Goal: Use online tool/utility: Utilize a website feature to perform a specific function

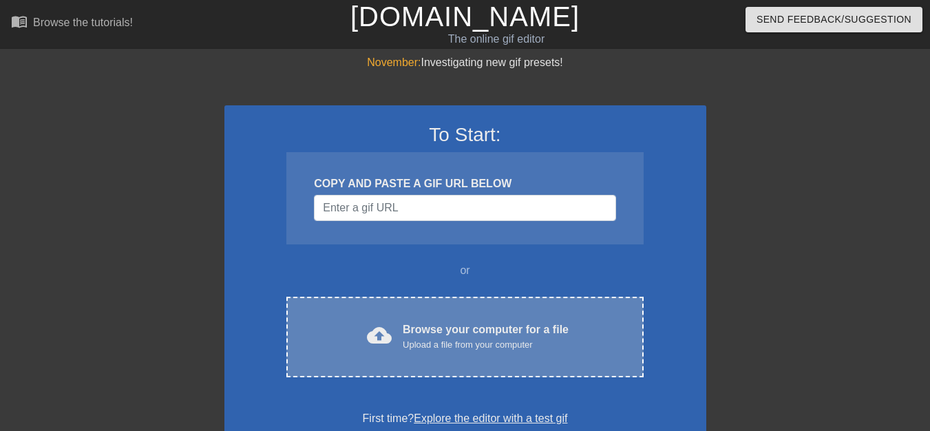
click at [575, 308] on div "cloud_upload Browse your computer for a file Upload a file from your computer C…" at bounding box center [464, 337] width 356 height 81
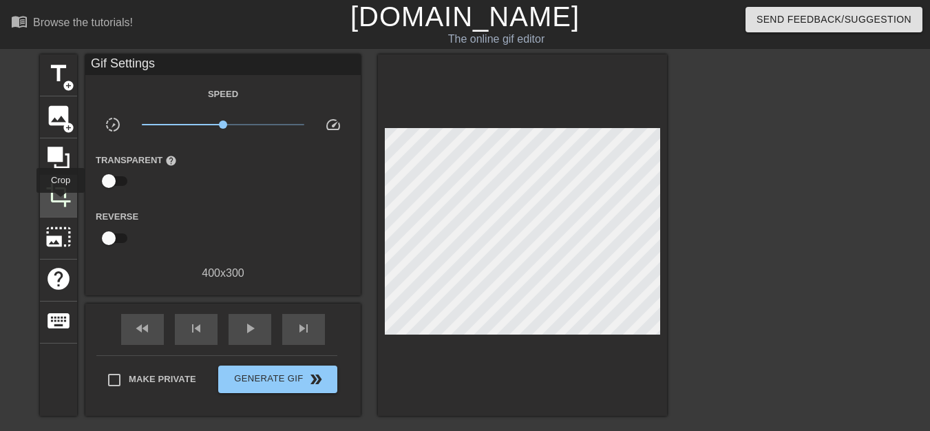
click at [61, 202] on span "crop" at bounding box center [58, 195] width 26 height 26
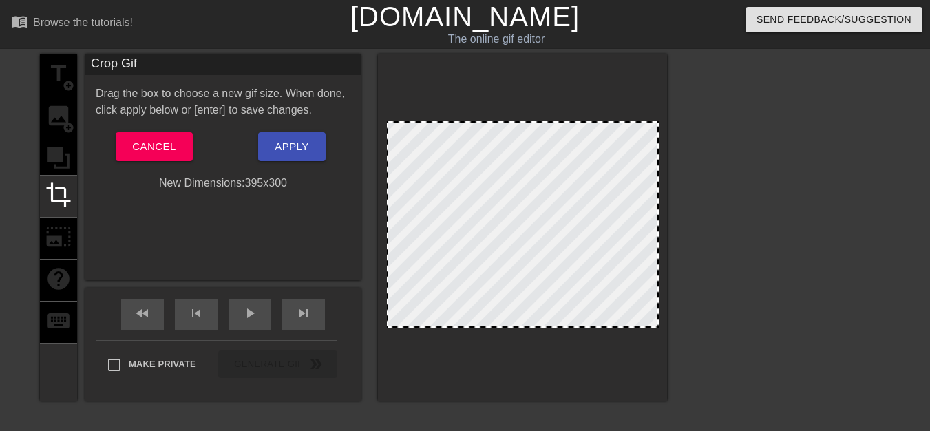
click at [657, 240] on div at bounding box center [657, 224] width 7 height 204
click at [304, 154] on span "Apply" at bounding box center [292, 147] width 34 height 18
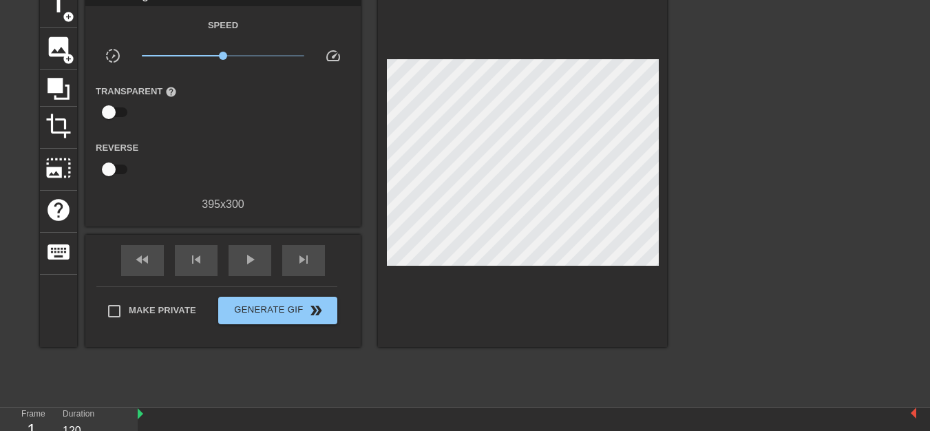
scroll to position [138, 0]
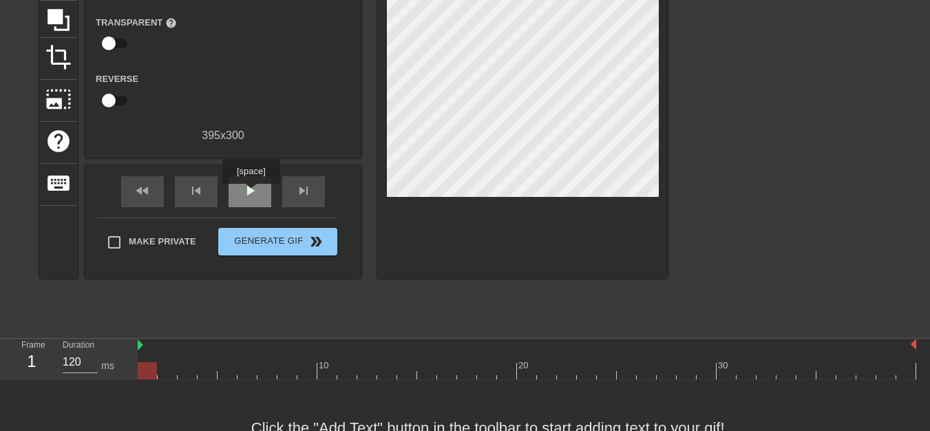
click at [250, 193] on span "play_arrow" at bounding box center [250, 190] width 17 height 17
click at [250, 193] on span "pause" at bounding box center [250, 190] width 17 height 17
click at [250, 193] on span "play_arrow" at bounding box center [250, 190] width 17 height 17
click at [250, 193] on span "pause" at bounding box center [250, 190] width 17 height 17
click at [250, 193] on span "play_arrow" at bounding box center [250, 190] width 17 height 17
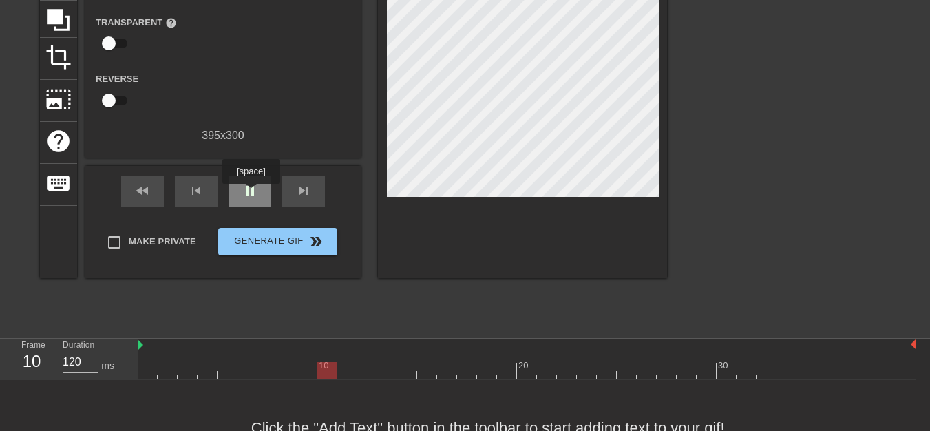
click at [250, 193] on span "pause" at bounding box center [250, 190] width 17 height 17
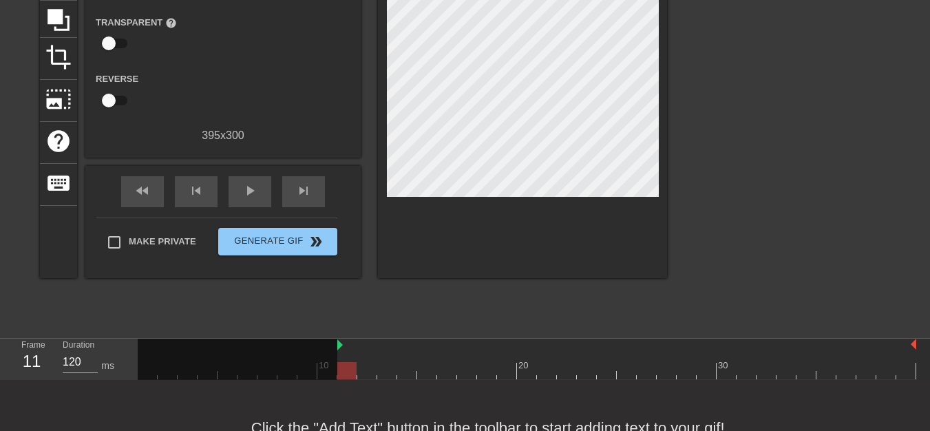
drag, startPoint x: 138, startPoint y: 343, endPoint x: 343, endPoint y: 356, distance: 206.1
click at [343, 356] on div "10 20 30" at bounding box center [527, 359] width 778 height 41
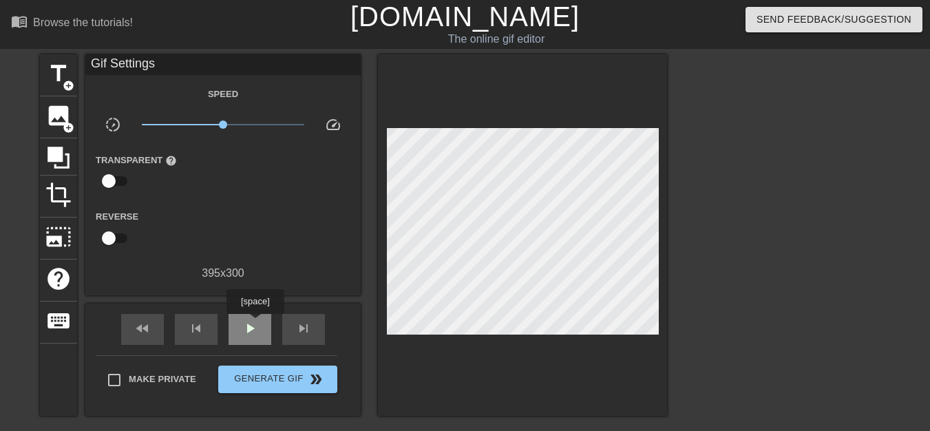
click at [255, 323] on span "play_arrow" at bounding box center [250, 328] width 17 height 17
drag, startPoint x: 223, startPoint y: 127, endPoint x: 232, endPoint y: 126, distance: 9.0
click at [232, 126] on span "x1.29" at bounding box center [232, 124] width 8 height 8
click at [249, 328] on span "pause" at bounding box center [250, 328] width 17 height 17
click at [250, 328] on span "play_arrow" at bounding box center [250, 328] width 17 height 17
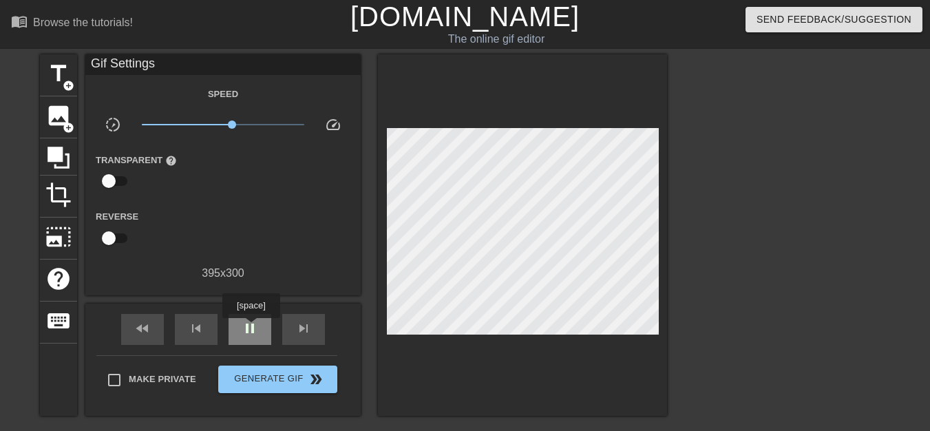
click at [250, 328] on span "pause" at bounding box center [250, 328] width 17 height 17
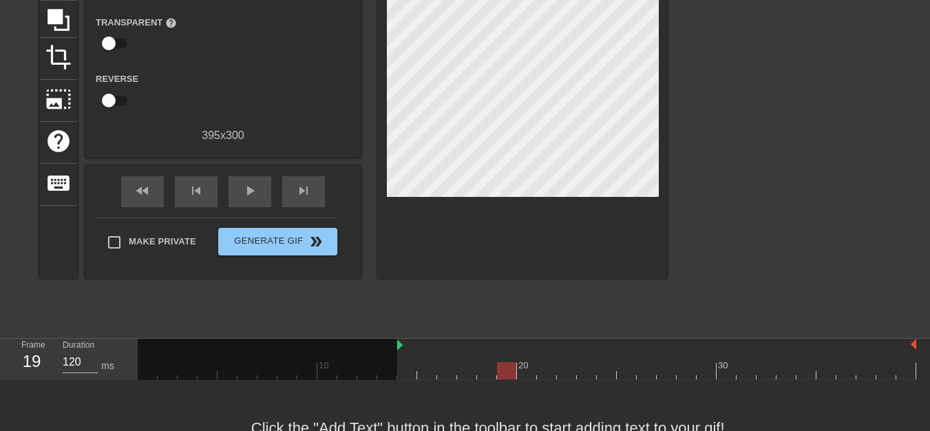
drag, startPoint x: 339, startPoint y: 347, endPoint x: 393, endPoint y: 347, distance: 53.7
click at [393, 347] on div "10 20 30" at bounding box center [527, 359] width 778 height 41
click at [259, 194] on div "play_arrow" at bounding box center [249, 191] width 43 height 31
click at [259, 194] on div "pause" at bounding box center [249, 191] width 43 height 31
click at [256, 193] on span "play_arrow" at bounding box center [250, 190] width 17 height 17
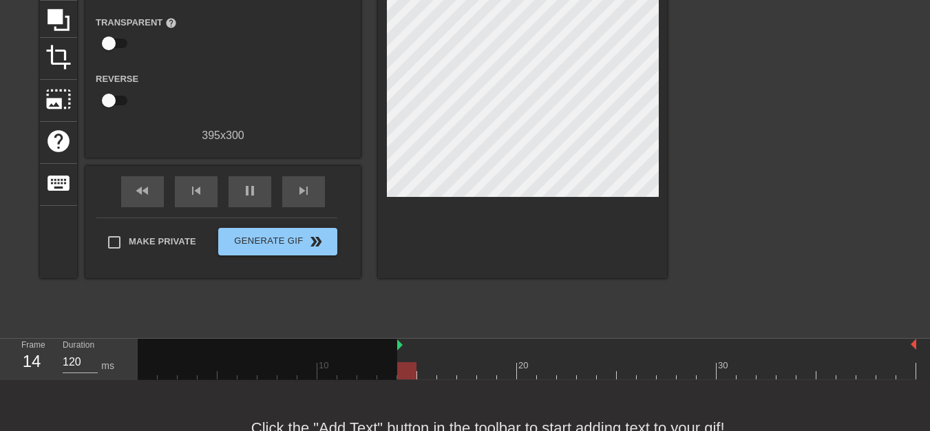
scroll to position [0, 0]
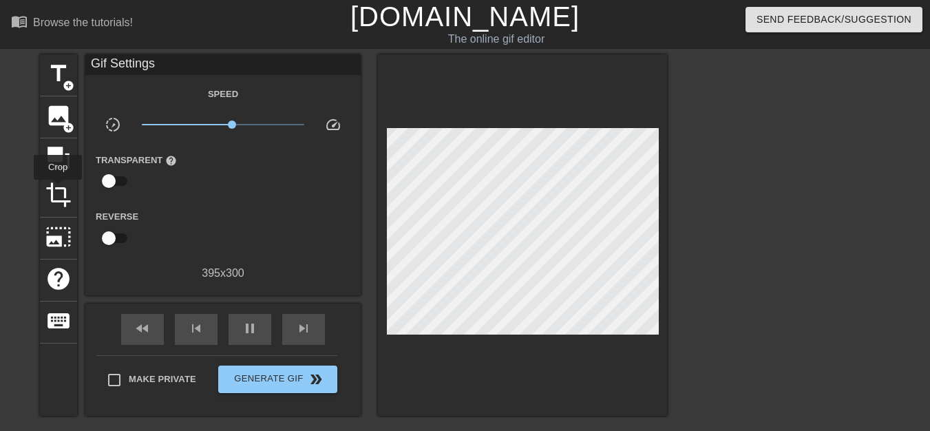
click at [60, 191] on span "crop" at bounding box center [58, 195] width 26 height 26
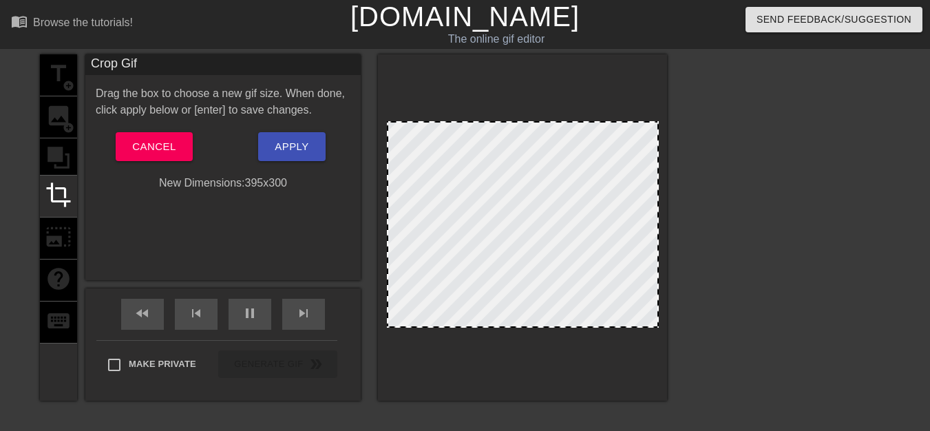
drag, startPoint x: 539, startPoint y: 121, endPoint x: 551, endPoint y: 110, distance: 16.6
click at [551, 110] on div at bounding box center [522, 227] width 289 height 346
click at [308, 153] on span "Apply" at bounding box center [292, 147] width 34 height 18
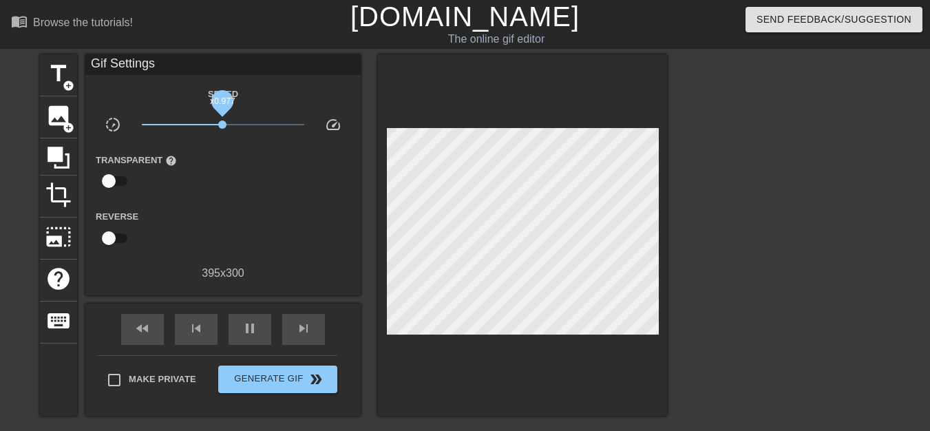
drag, startPoint x: 231, startPoint y: 126, endPoint x: 222, endPoint y: 125, distance: 9.0
click at [222, 125] on span "x0.977" at bounding box center [222, 124] width 8 height 8
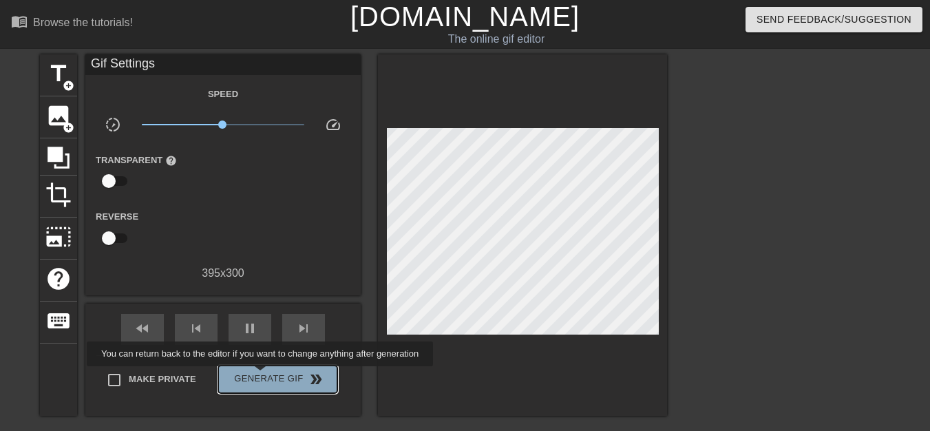
click at [261, 376] on span "Generate Gif double_arrow" at bounding box center [278, 379] width 108 height 17
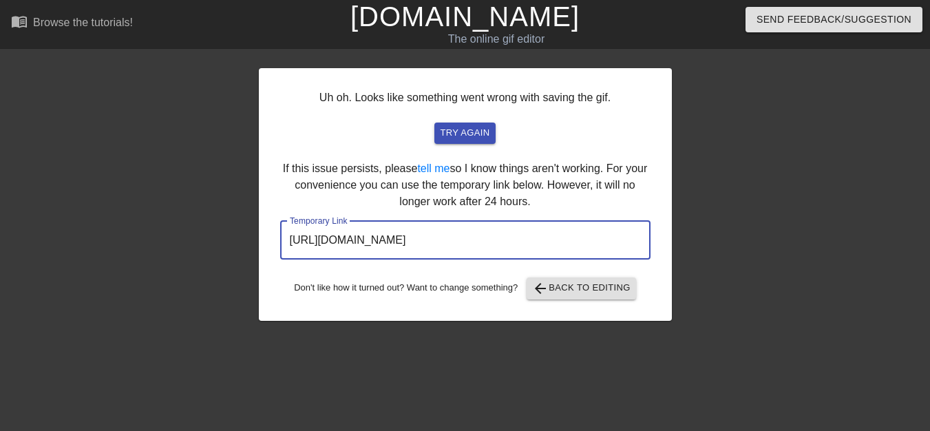
drag, startPoint x: 577, startPoint y: 239, endPoint x: 287, endPoint y: 242, distance: 289.7
click at [287, 242] on input "https://www.gifntext.com/temp_generations/O6WzFBL6.gif" at bounding box center [465, 240] width 370 height 39
click at [599, 288] on span "arrow_back Back to Editing" at bounding box center [581, 288] width 98 height 17
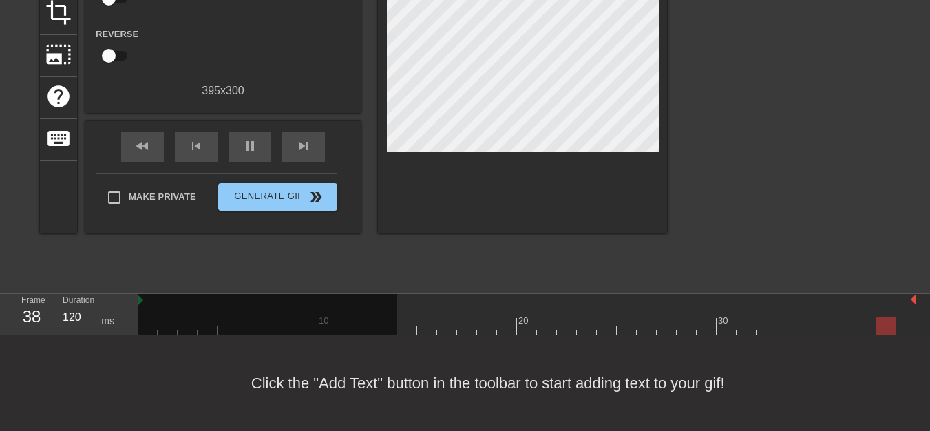
scroll to position [114, 0]
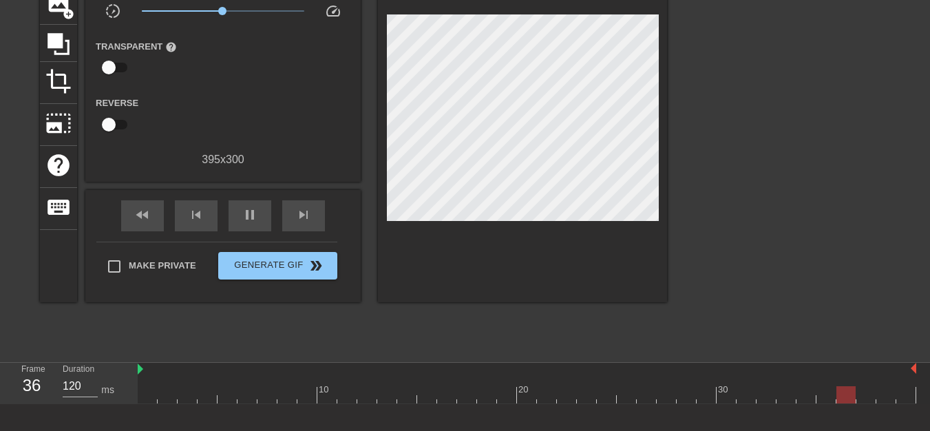
drag, startPoint x: 915, startPoint y: 367, endPoint x: 922, endPoint y: 368, distance: 7.0
click at [922, 368] on div "10 20 30" at bounding box center [534, 383] width 792 height 41
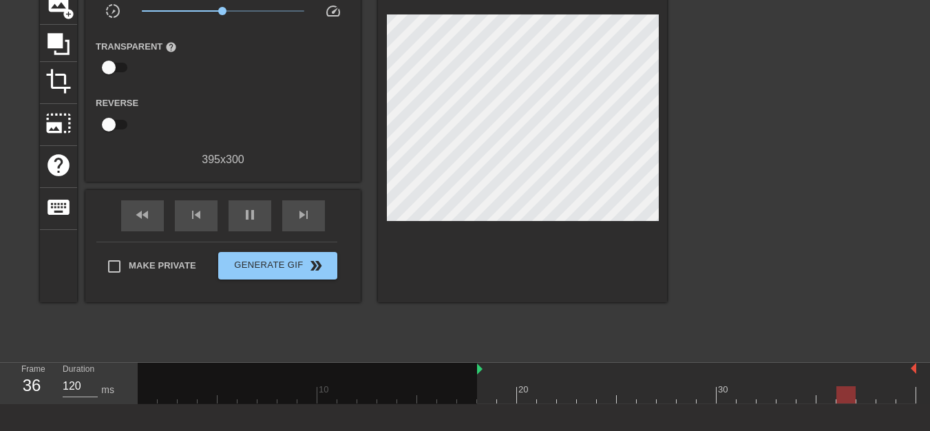
drag, startPoint x: 138, startPoint y: 370, endPoint x: 469, endPoint y: 369, distance: 331.6
click at [469, 369] on div "10 20 30" at bounding box center [527, 383] width 778 height 41
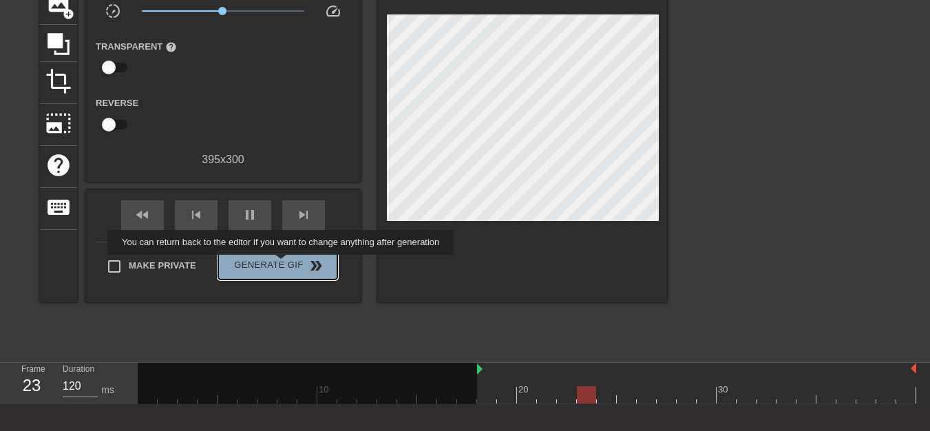
click at [282, 264] on span "Generate Gif double_arrow" at bounding box center [278, 265] width 108 height 17
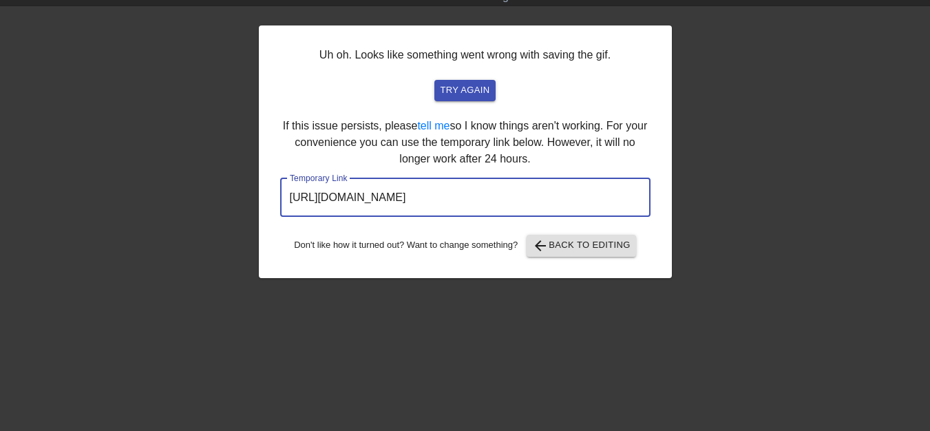
drag, startPoint x: 572, startPoint y: 197, endPoint x: 286, endPoint y: 199, distance: 286.2
click at [280, 200] on input "https://www.gifntext.com/temp_generations/ebRKFkVU.gif" at bounding box center [465, 197] width 370 height 39
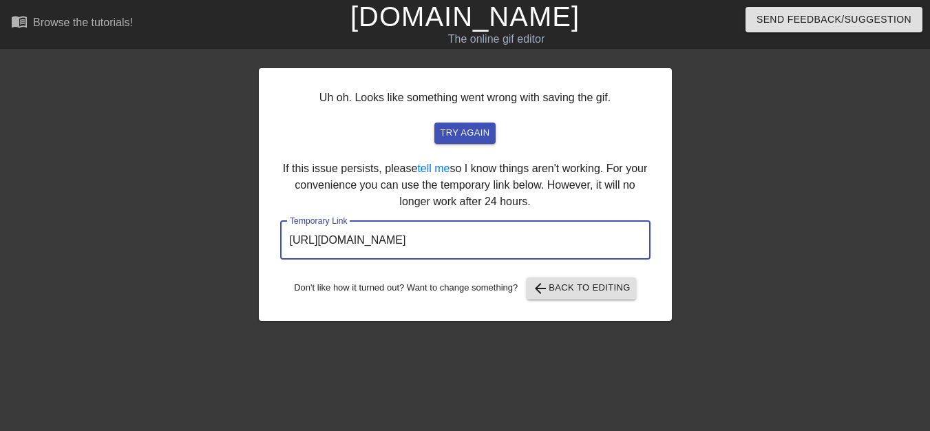
click at [515, 22] on link "[DOMAIN_NAME]" at bounding box center [464, 16] width 229 height 30
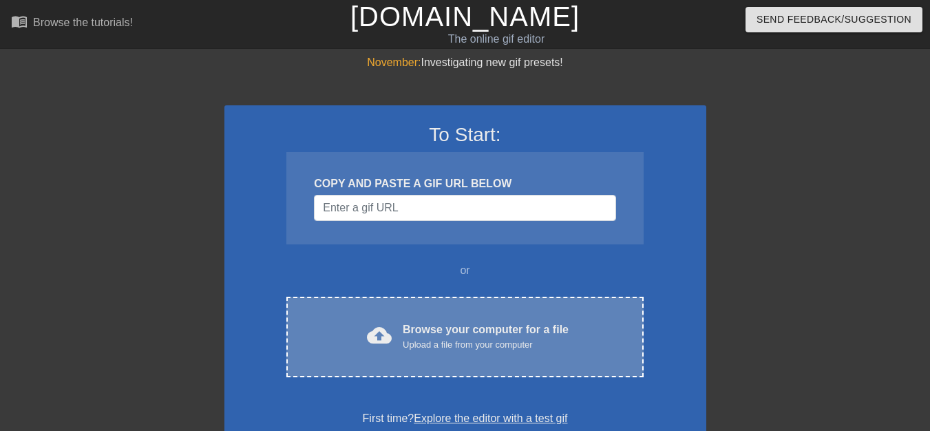
click at [522, 340] on div "Upload a file from your computer" at bounding box center [486, 345] width 166 height 14
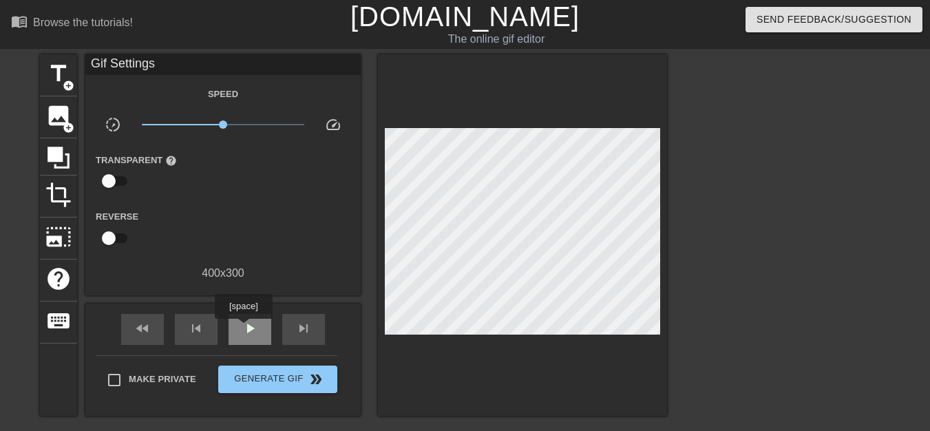
click at [245, 328] on span "play_arrow" at bounding box center [250, 328] width 17 height 17
drag, startPoint x: 224, startPoint y: 125, endPoint x: 233, endPoint y: 124, distance: 8.4
click at [233, 124] on span "x1.32" at bounding box center [232, 124] width 8 height 8
click at [253, 325] on span "pause" at bounding box center [250, 328] width 17 height 17
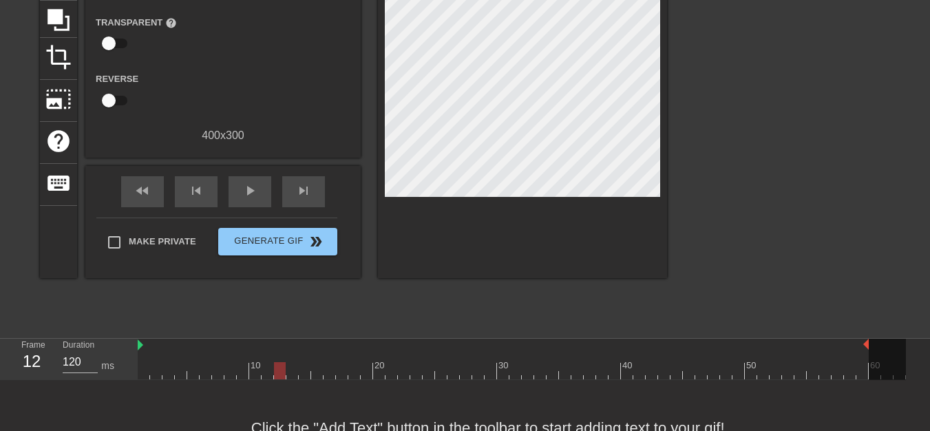
drag, startPoint x: 902, startPoint y: 344, endPoint x: 868, endPoint y: 347, distance: 33.9
click at [868, 347] on div "10 20 30 40 50 60" at bounding box center [522, 359] width 768 height 41
click at [241, 189] on div "play_arrow" at bounding box center [249, 191] width 43 height 31
drag, startPoint x: 865, startPoint y: 343, endPoint x: 831, endPoint y: 345, distance: 33.8
click at [831, 345] on div "10 20 30 40 50 60" at bounding box center [522, 359] width 768 height 41
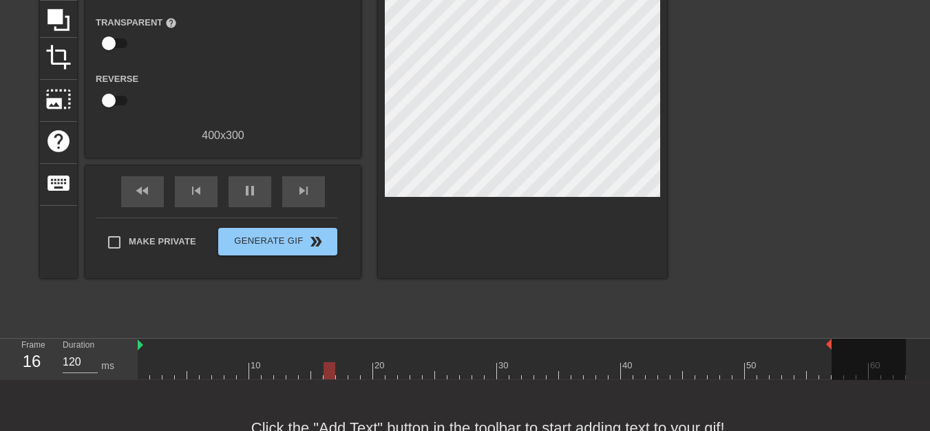
scroll to position [69, 0]
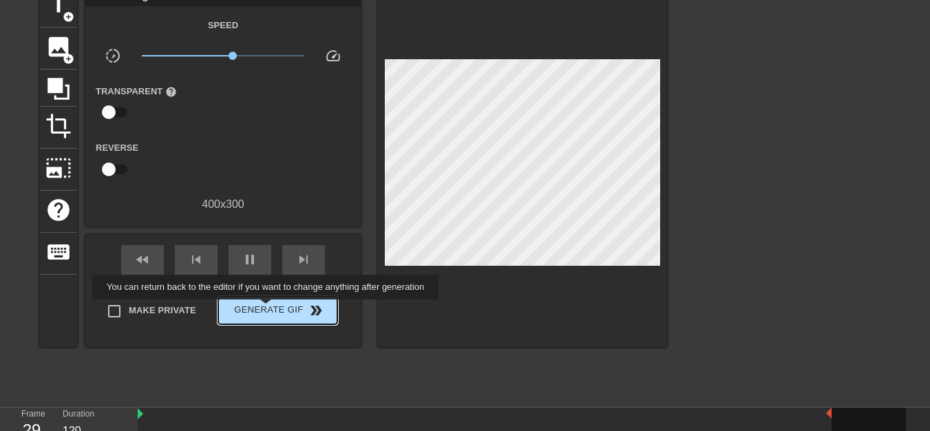
click at [268, 309] on span "Generate Gif double_arrow" at bounding box center [278, 310] width 108 height 17
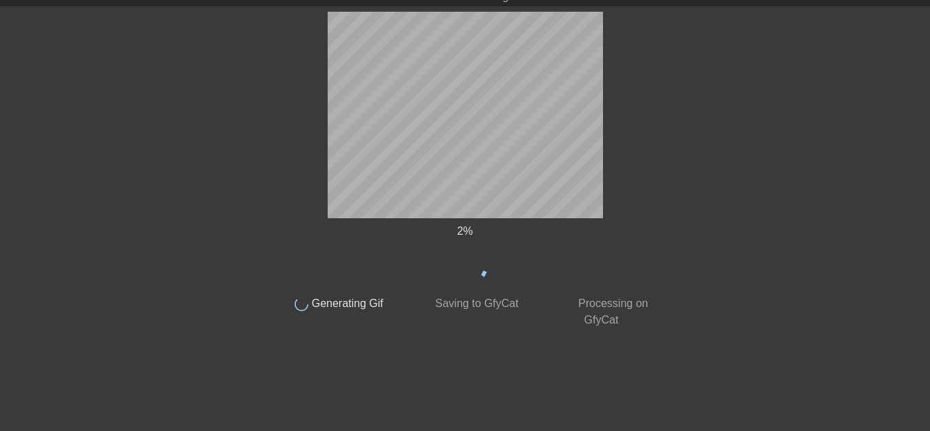
scroll to position [43, 0]
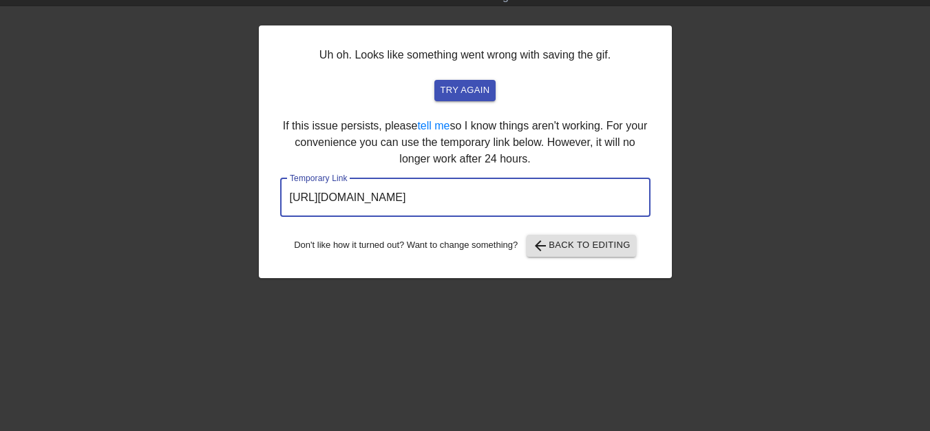
drag, startPoint x: 570, startPoint y: 197, endPoint x: 286, endPoint y: 200, distance: 284.9
click at [286, 200] on input "https://www.gifntext.com/temp_generations/dPey6TR1.gif" at bounding box center [465, 197] width 370 height 39
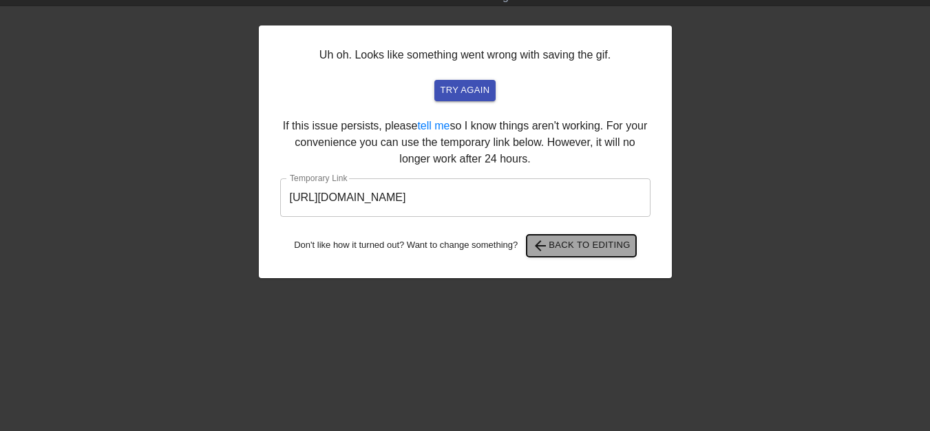
click at [590, 244] on span "arrow_back Back to Editing" at bounding box center [581, 245] width 98 height 17
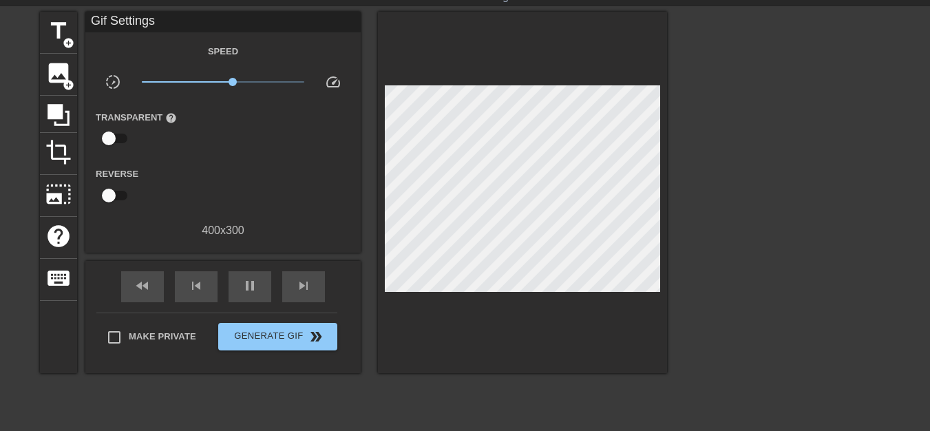
scroll to position [180, 0]
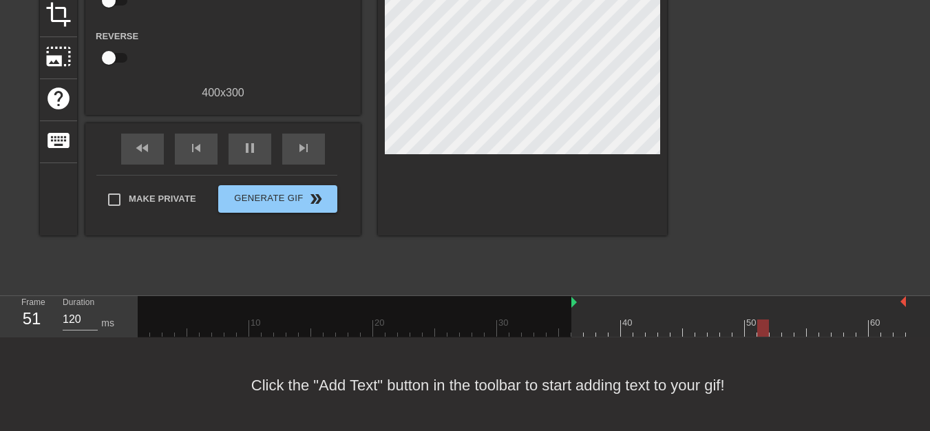
drag, startPoint x: 138, startPoint y: 302, endPoint x: 572, endPoint y: 301, distance: 433.5
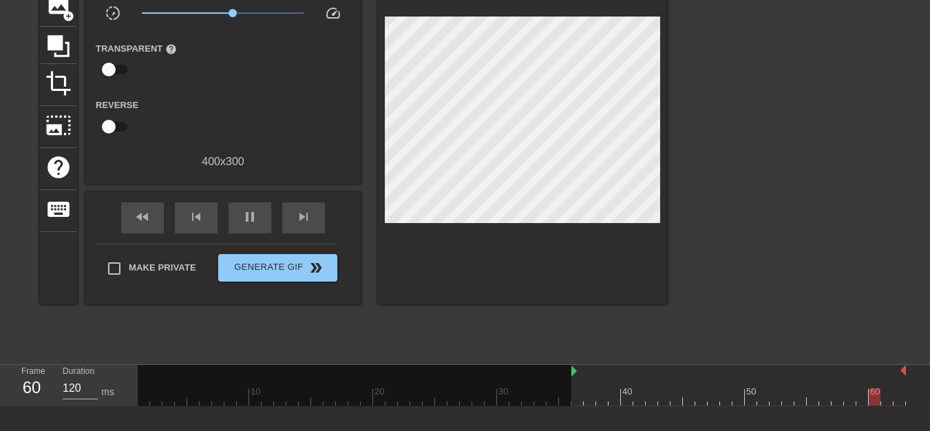
drag, startPoint x: 905, startPoint y: 370, endPoint x: 914, endPoint y: 370, distance: 9.6
click at [914, 370] on div "10 20 30 40 50 60" at bounding box center [534, 385] width 792 height 41
drag, startPoint x: 231, startPoint y: 12, endPoint x: 219, endPoint y: 12, distance: 11.7
click at [219, 12] on span "x0.891" at bounding box center [219, 13] width 8 height 8
drag, startPoint x: 572, startPoint y: 372, endPoint x: 594, endPoint y: 372, distance: 22.0
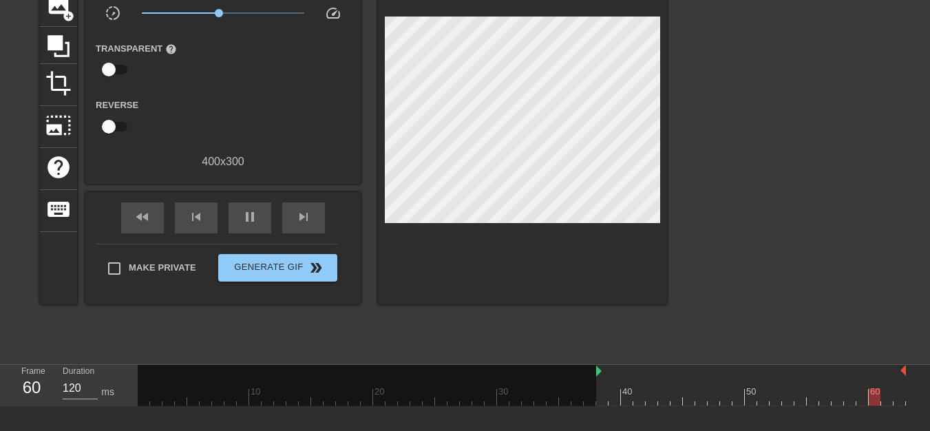
click at [594, 372] on div "10 20 30 40 50 60" at bounding box center [522, 385] width 768 height 41
drag, startPoint x: 215, startPoint y: 13, endPoint x: 223, endPoint y: 12, distance: 7.6
click at [223, 12] on span "x1.00" at bounding box center [223, 13] width 8 height 8
click at [248, 215] on span "pause" at bounding box center [250, 216] width 17 height 17
drag, startPoint x: 905, startPoint y: 371, endPoint x: 878, endPoint y: 372, distance: 26.9
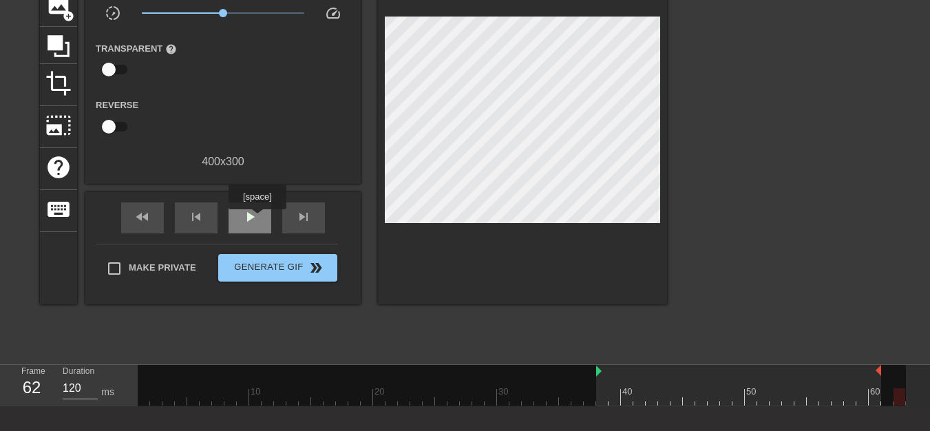
click at [257, 219] on span "play_arrow" at bounding box center [250, 216] width 17 height 17
click at [257, 219] on span "pause" at bounding box center [250, 216] width 17 height 17
click at [257, 219] on span "play_arrow" at bounding box center [250, 216] width 17 height 17
click at [257, 219] on span "pause" at bounding box center [250, 216] width 17 height 17
click at [257, 219] on span "play_arrow" at bounding box center [250, 216] width 17 height 17
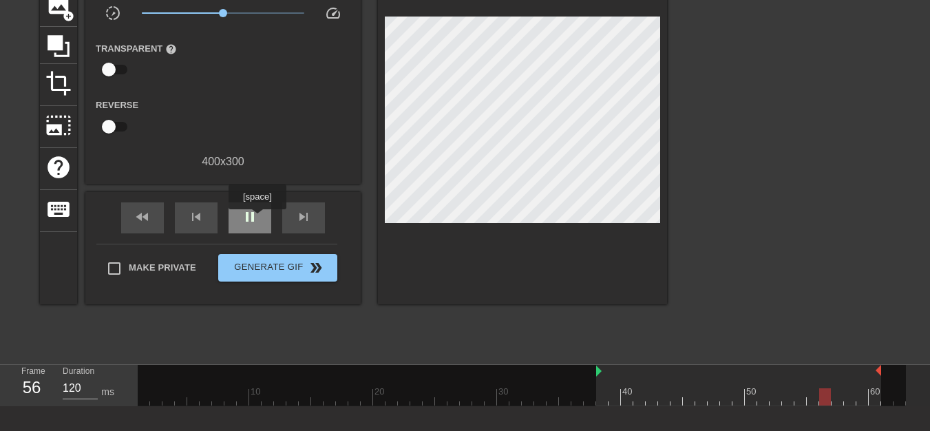
click at [257, 219] on span "pause" at bounding box center [250, 216] width 17 height 17
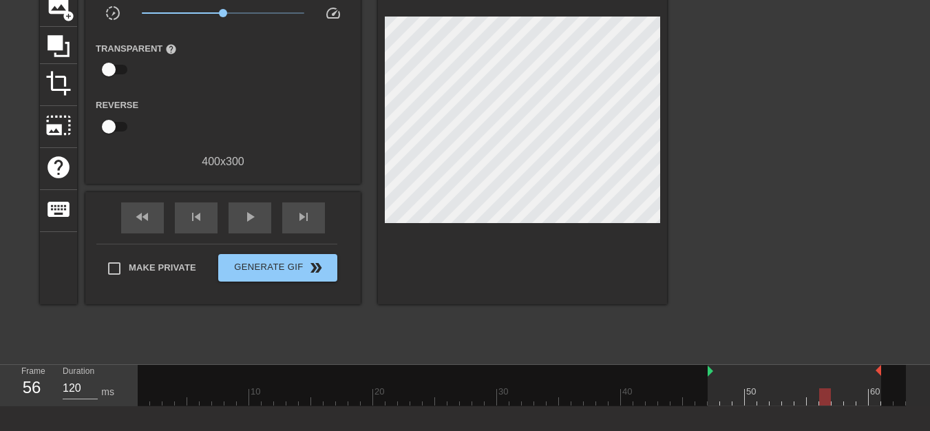
drag, startPoint x: 598, startPoint y: 372, endPoint x: 709, endPoint y: 367, distance: 111.6
click at [253, 226] on div "play_arrow" at bounding box center [249, 217] width 43 height 31
drag, startPoint x: 709, startPoint y: 371, endPoint x: 744, endPoint y: 375, distance: 34.6
click at [744, 375] on div "10 20 30 40 50 60" at bounding box center [522, 385] width 768 height 41
drag, startPoint x: 747, startPoint y: 374, endPoint x: 710, endPoint y: 374, distance: 36.5
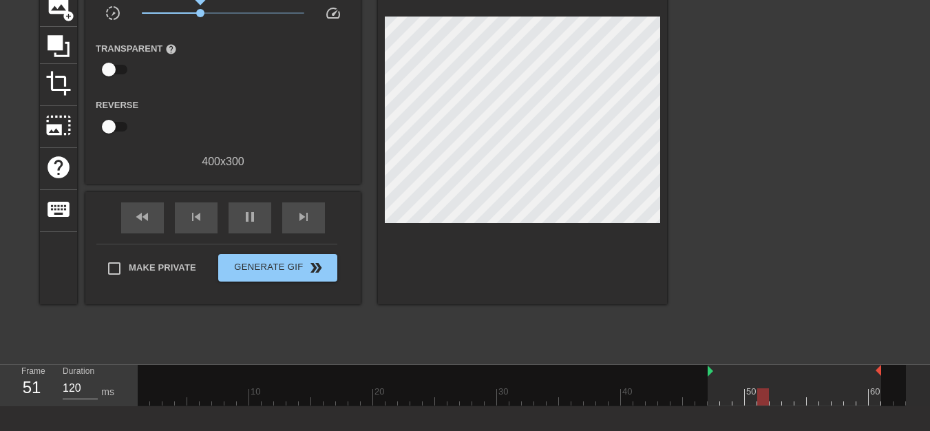
drag, startPoint x: 220, startPoint y: 14, endPoint x: 200, endPoint y: 14, distance: 20.0
click at [200, 14] on span "x0.525" at bounding box center [200, 13] width 8 height 8
drag, startPoint x: 709, startPoint y: 370, endPoint x: 736, endPoint y: 370, distance: 26.1
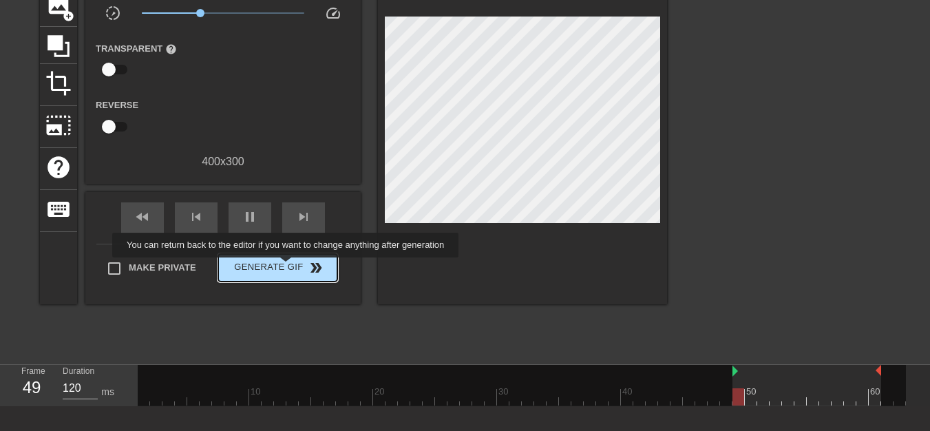
click at [287, 267] on span "Generate Gif double_arrow" at bounding box center [278, 267] width 108 height 17
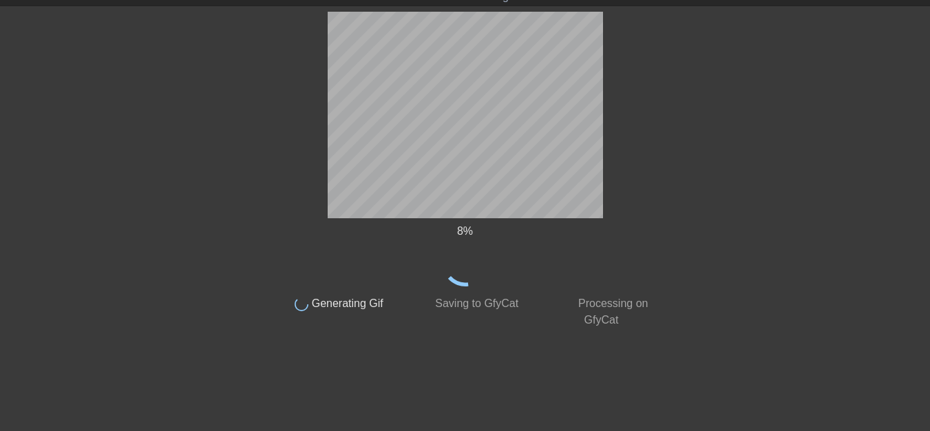
scroll to position [43, 0]
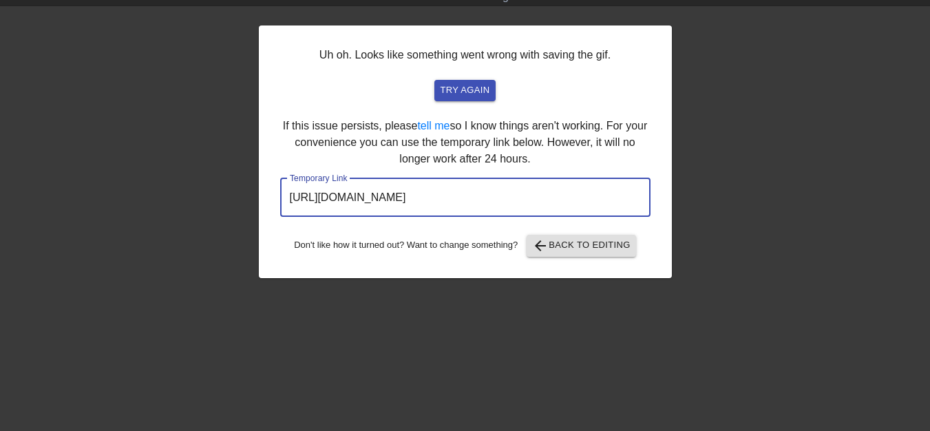
drag, startPoint x: 572, startPoint y: 196, endPoint x: 289, endPoint y: 197, distance: 283.5
click at [289, 197] on input "https://www.gifntext.com/temp_generations/1hHwtj1w.gif" at bounding box center [465, 197] width 370 height 39
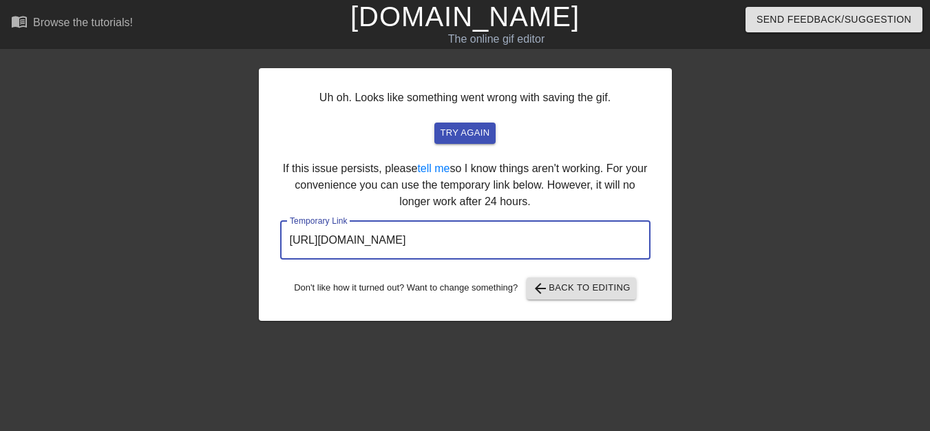
click at [515, 22] on link "[DOMAIN_NAME]" at bounding box center [464, 16] width 229 height 30
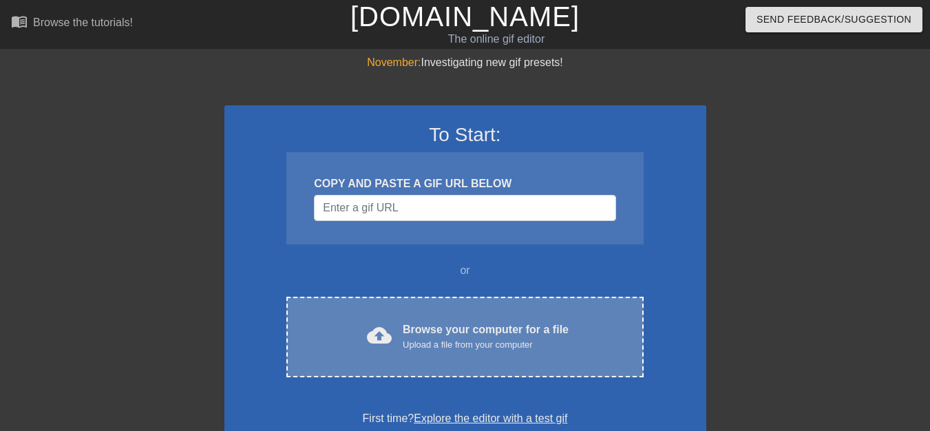
click at [576, 325] on div "cloud_upload Browse your computer for a file Upload a file from your computer" at bounding box center [464, 336] width 299 height 31
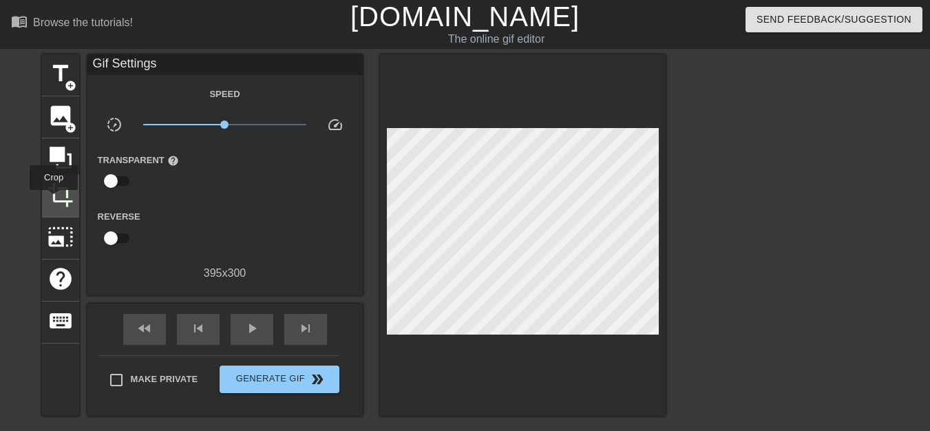
click at [54, 200] on span "crop" at bounding box center [60, 195] width 26 height 26
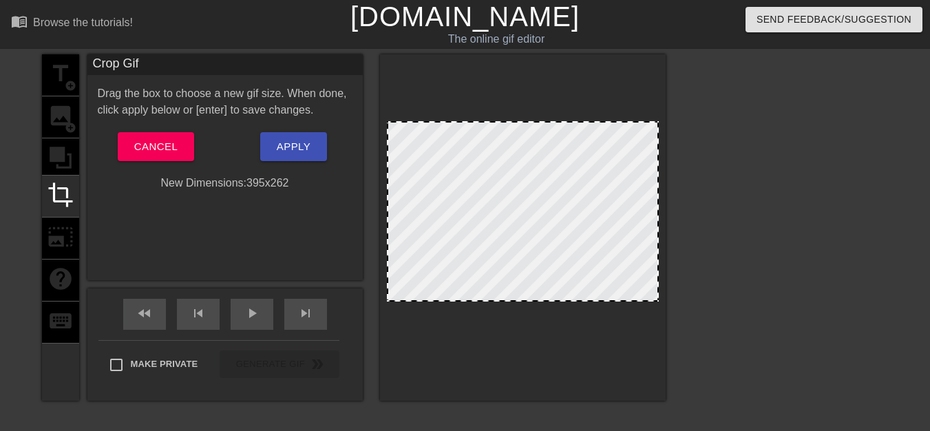
drag, startPoint x: 523, startPoint y: 326, endPoint x: 527, endPoint y: 300, distance: 26.5
click at [527, 300] on div at bounding box center [522, 300] width 269 height 7
click at [314, 152] on button "Apply" at bounding box center [293, 146] width 67 height 29
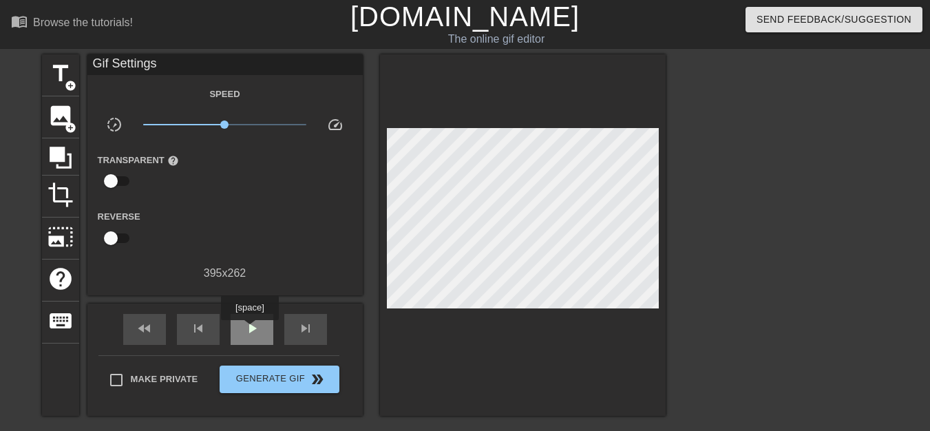
click at [249, 330] on span "play_arrow" at bounding box center [252, 328] width 17 height 17
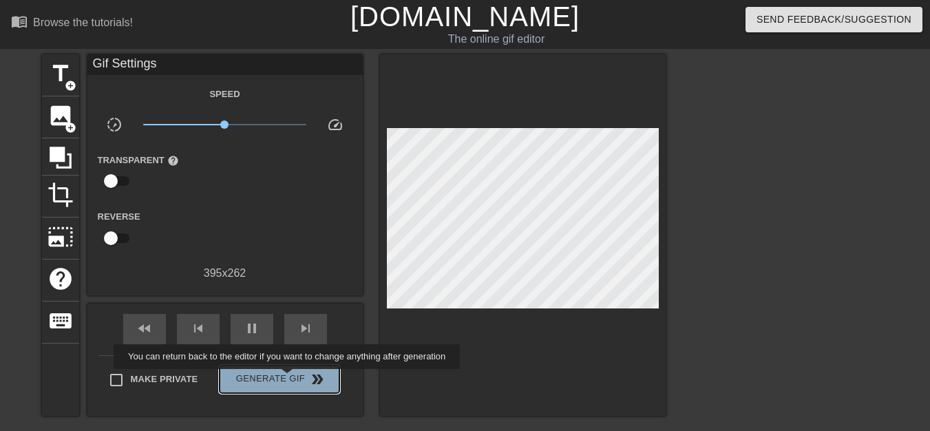
click at [288, 378] on span "Generate Gif double_arrow" at bounding box center [279, 379] width 108 height 17
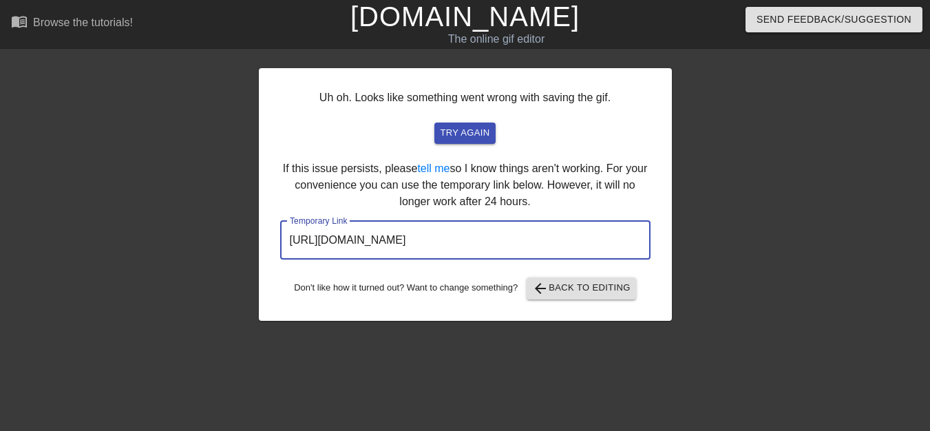
drag, startPoint x: 576, startPoint y: 239, endPoint x: 268, endPoint y: 240, distance: 308.3
click at [268, 240] on div "Uh oh. Looks like something went wrong with saving the gif. try again If this i…" at bounding box center [465, 194] width 413 height 253
